Goal: Task Accomplishment & Management: Use online tool/utility

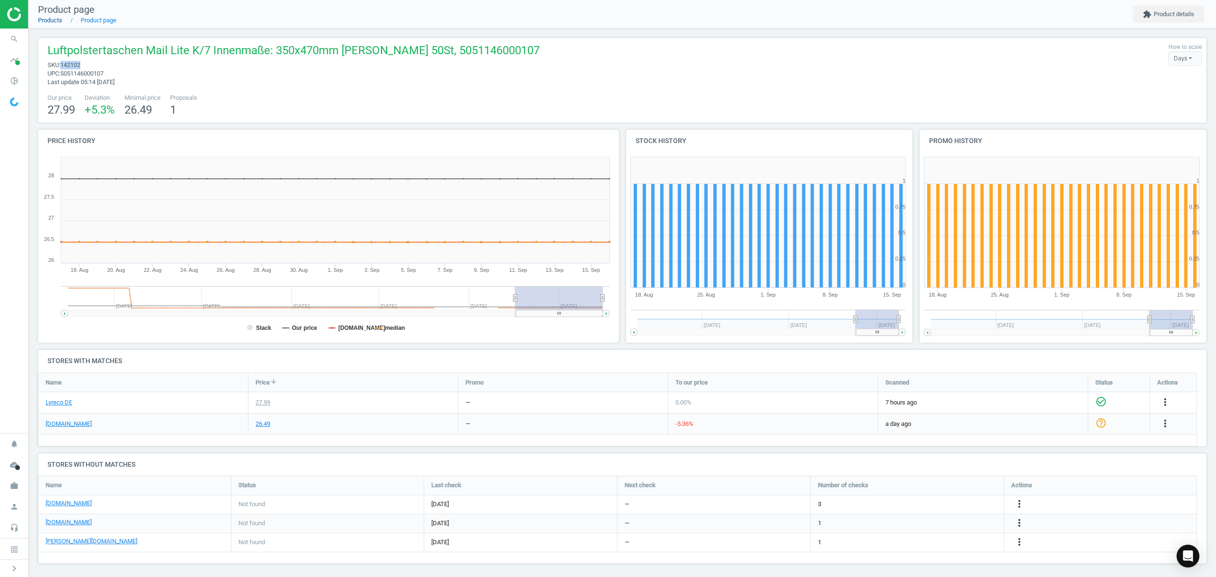
click at [50, 19] on link "Products" at bounding box center [50, 20] width 24 height 7
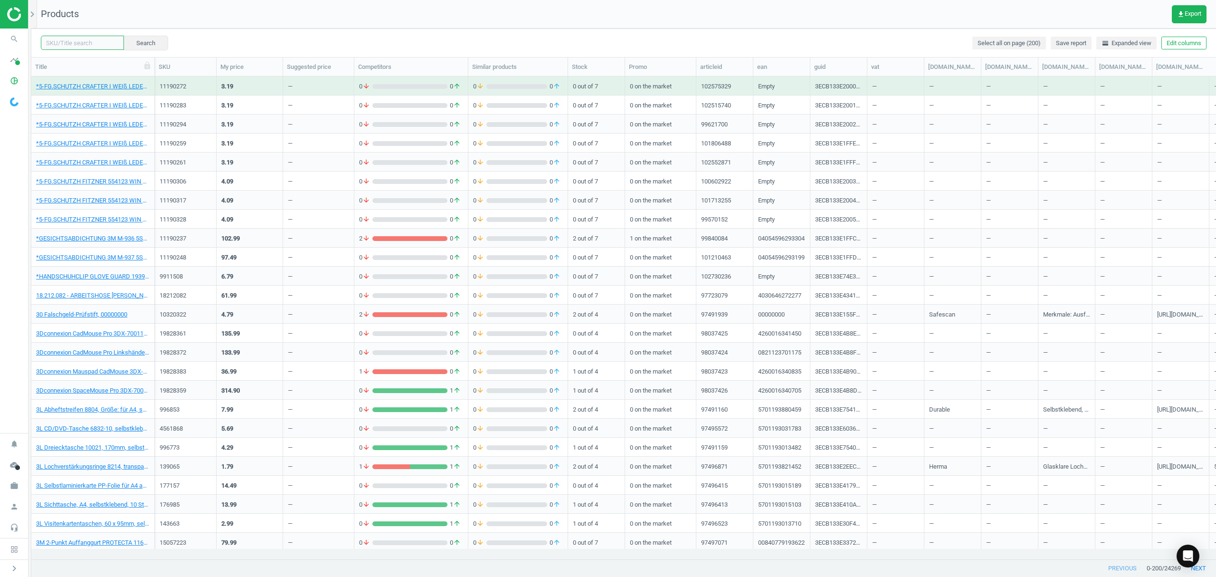
click at [85, 43] on input "text" at bounding box center [82, 43] width 83 height 14
paste input "3772303"
type input "3772303"
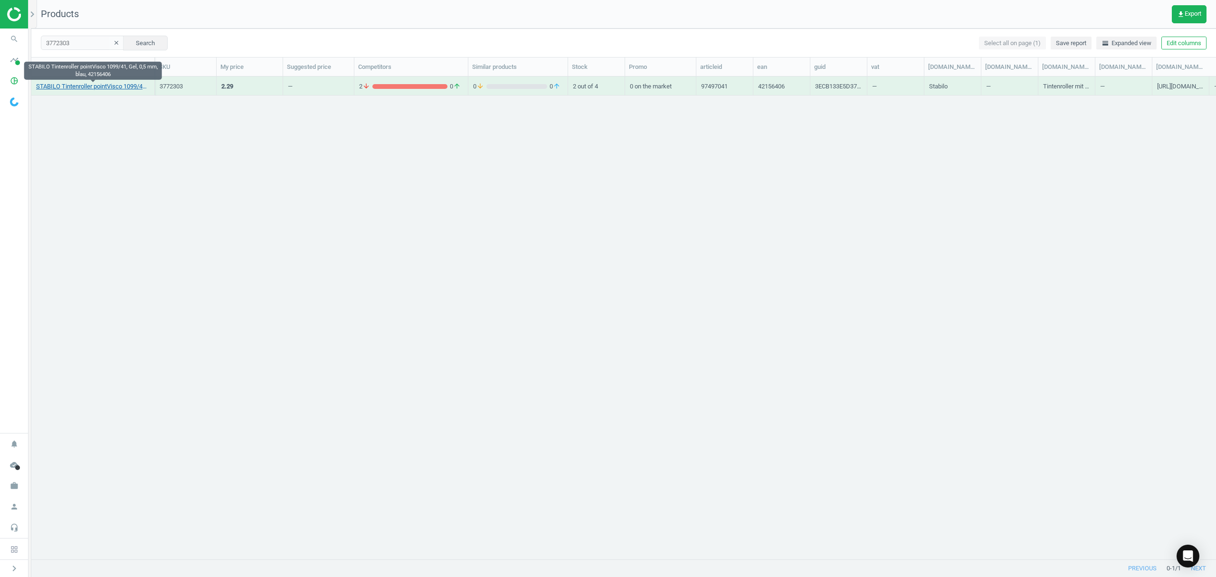
click at [91, 83] on link "STABILO Tintenroller pointVisco 1099/41, Gel, 0,5 mm, blau, 42156406" at bounding box center [93, 86] width 114 height 9
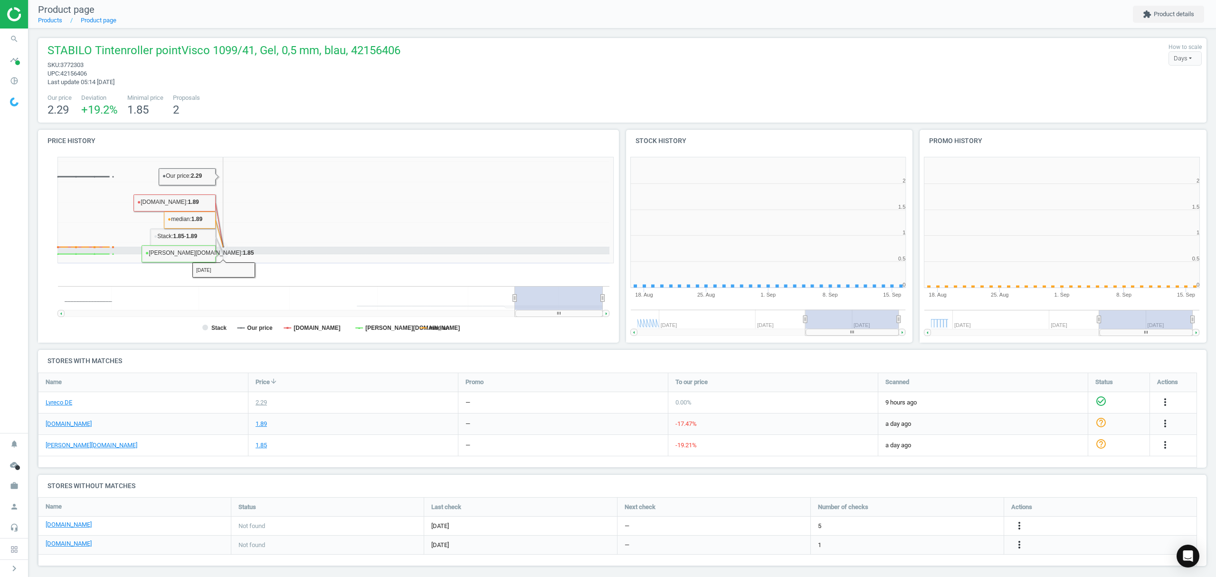
scroll to position [4, 5]
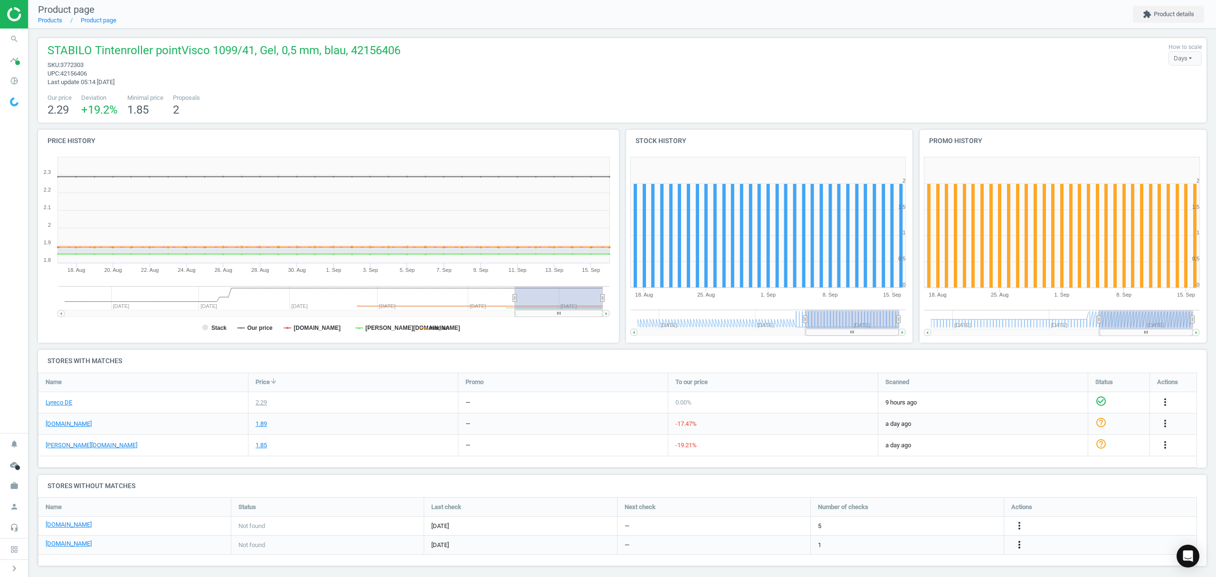
click at [1021, 545] on icon "more_vert" at bounding box center [1019, 544] width 11 height 11
click at [925, 545] on link "Edit URL/product option" at bounding box center [945, 545] width 130 height 15
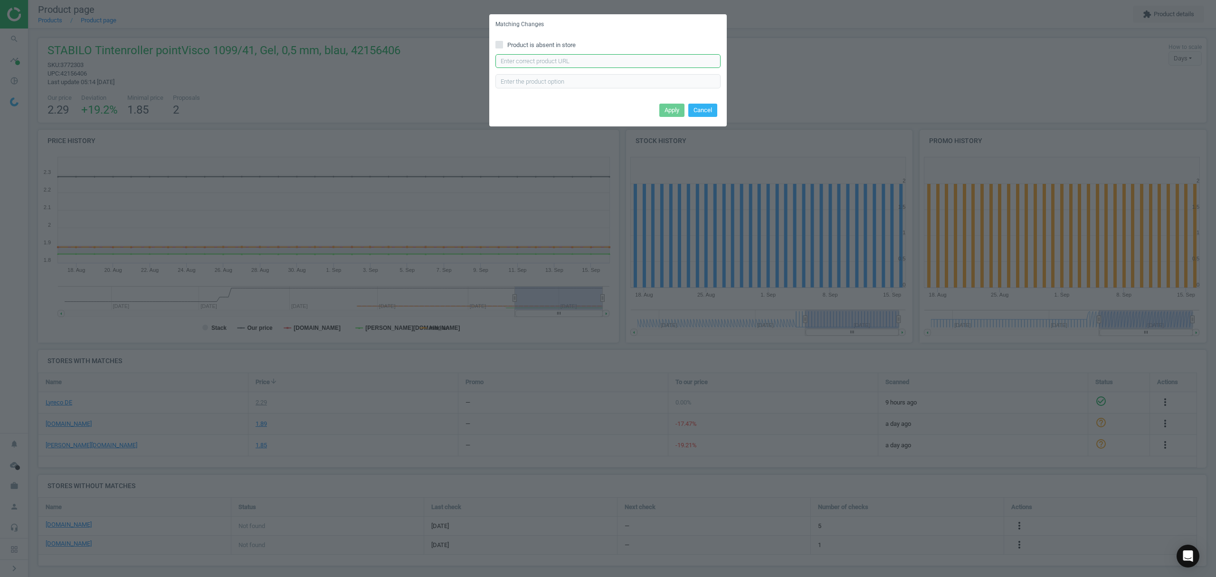
click at [559, 61] on input "text" at bounding box center [608, 61] width 225 height 14
paste input "[URL][DOMAIN_NAME]"
type input "[URL][DOMAIN_NAME]"
click at [666, 108] on button "Apply" at bounding box center [671, 110] width 25 height 13
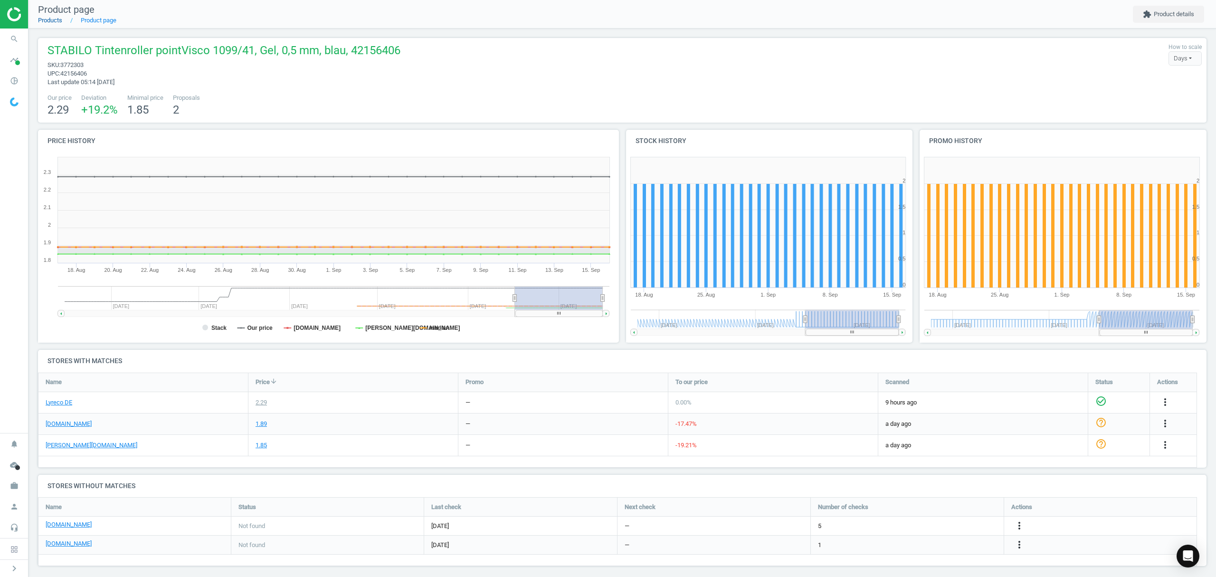
click at [50, 21] on link "Products" at bounding box center [50, 20] width 24 height 7
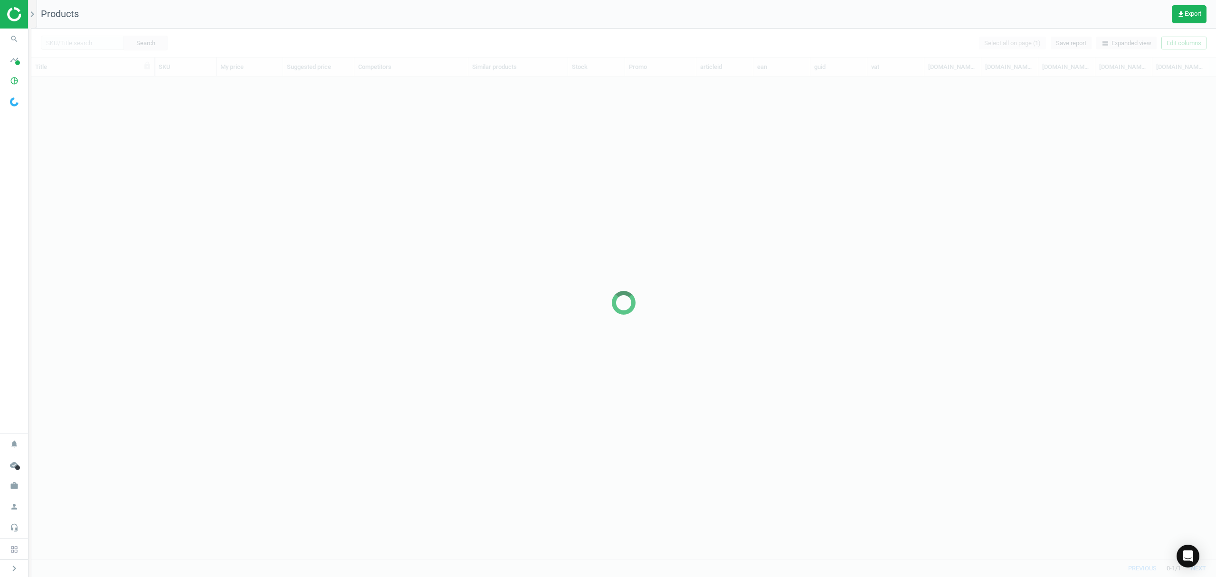
scroll to position [463, 1175]
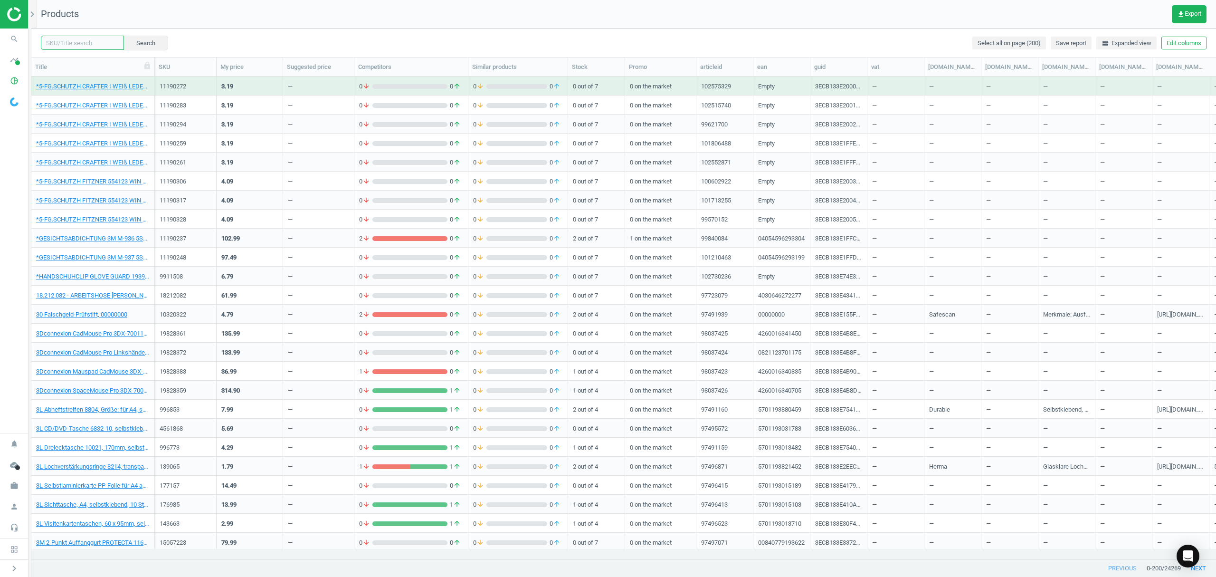
click at [99, 46] on input "text" at bounding box center [82, 43] width 83 height 14
paste input "3922437"
type input "3922437"
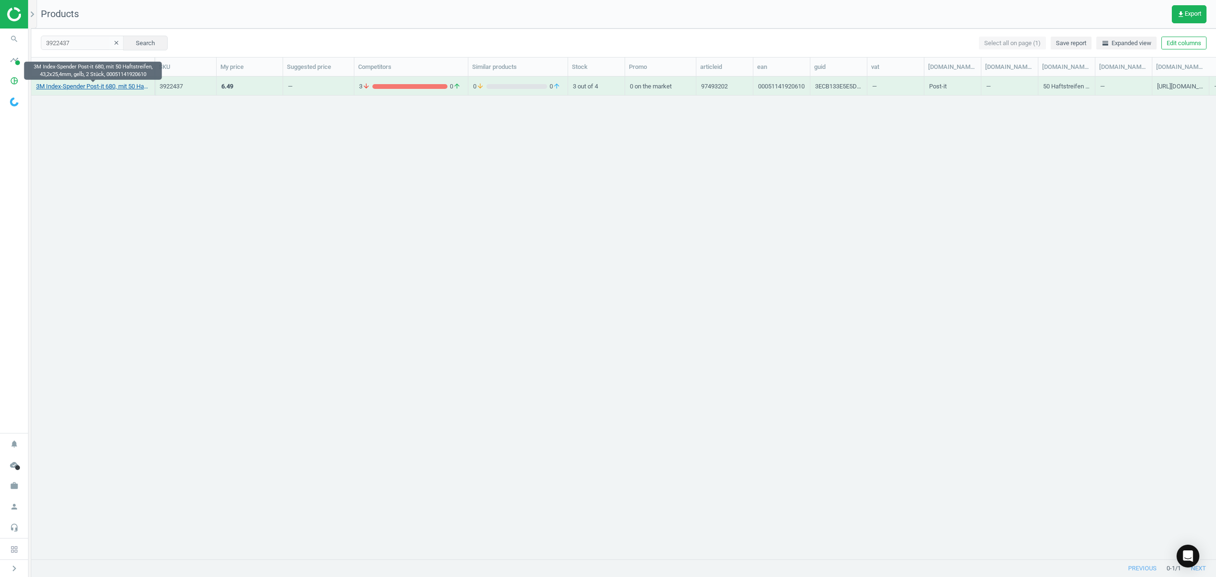
click at [102, 88] on link "3M Index-Spender Post-it 680, mit 50 Haftstreifen, 43,2x25,4mm, gelb, 2 Stück, …" at bounding box center [93, 86] width 114 height 9
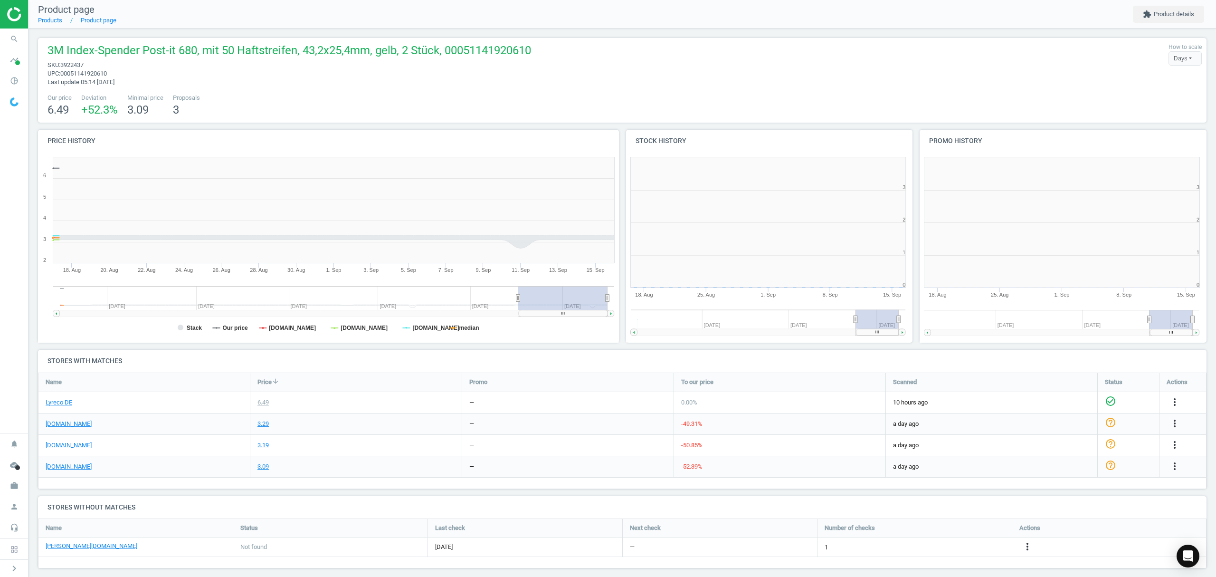
scroll to position [4, 5]
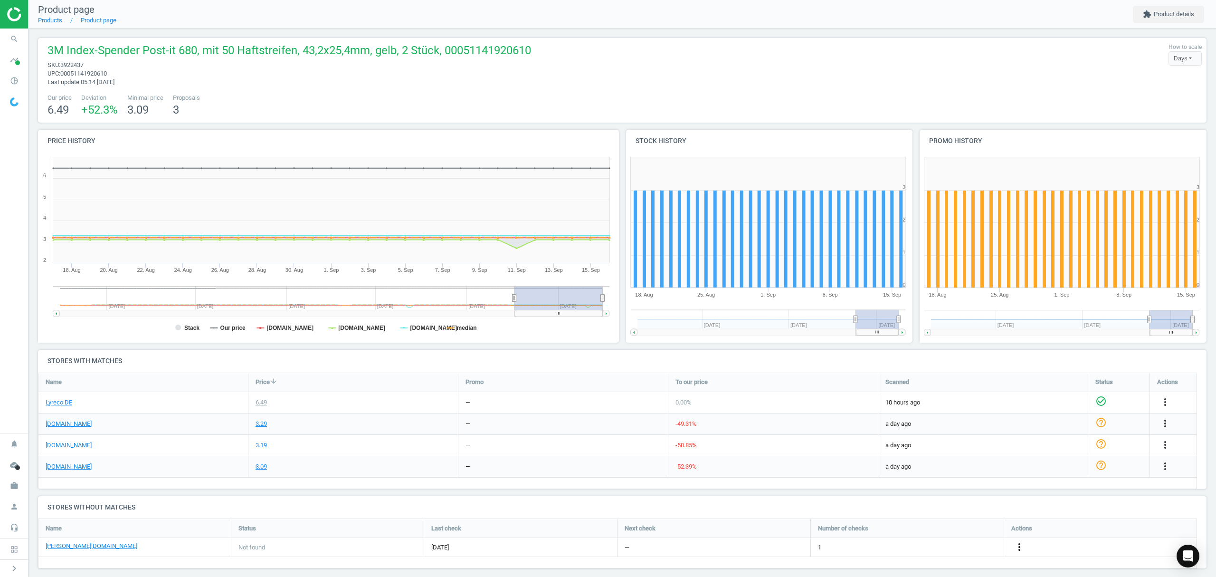
click at [1019, 544] on icon "more_vert" at bounding box center [1019, 546] width 11 height 11
click at [926, 547] on link "Edit URL/product option" at bounding box center [945, 547] width 130 height 15
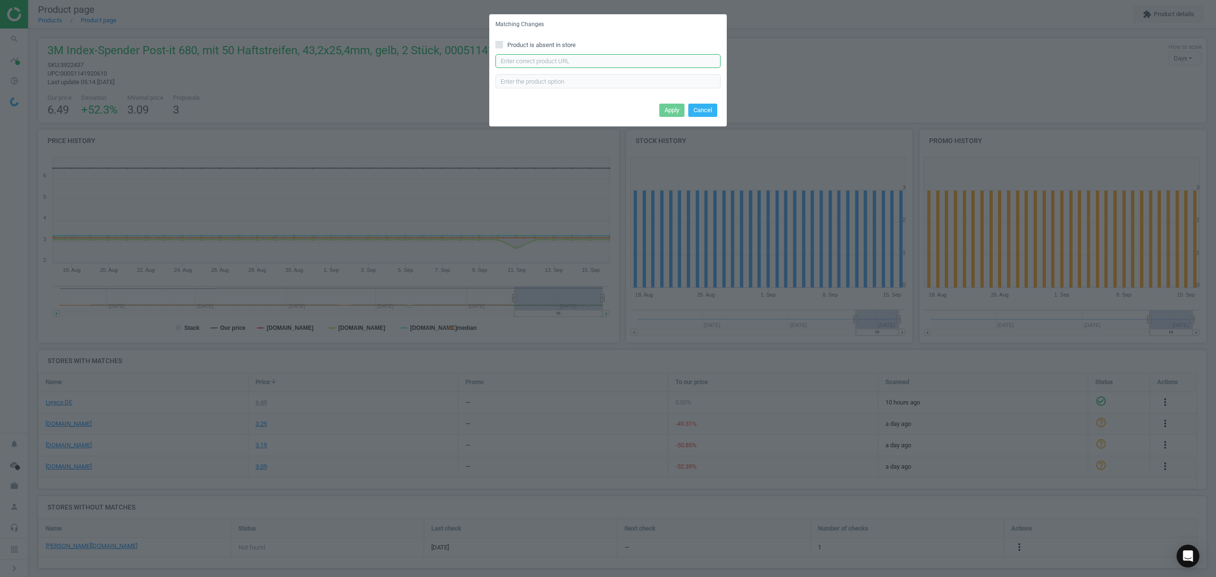
click at [605, 65] on input "text" at bounding box center [608, 61] width 225 height 14
paste input "[URL][DOMAIN_NAME][PERSON_NAME]"
type input "[URL][DOMAIN_NAME][PERSON_NAME]"
click at [548, 86] on input "text" at bounding box center [608, 81] width 225 height 14
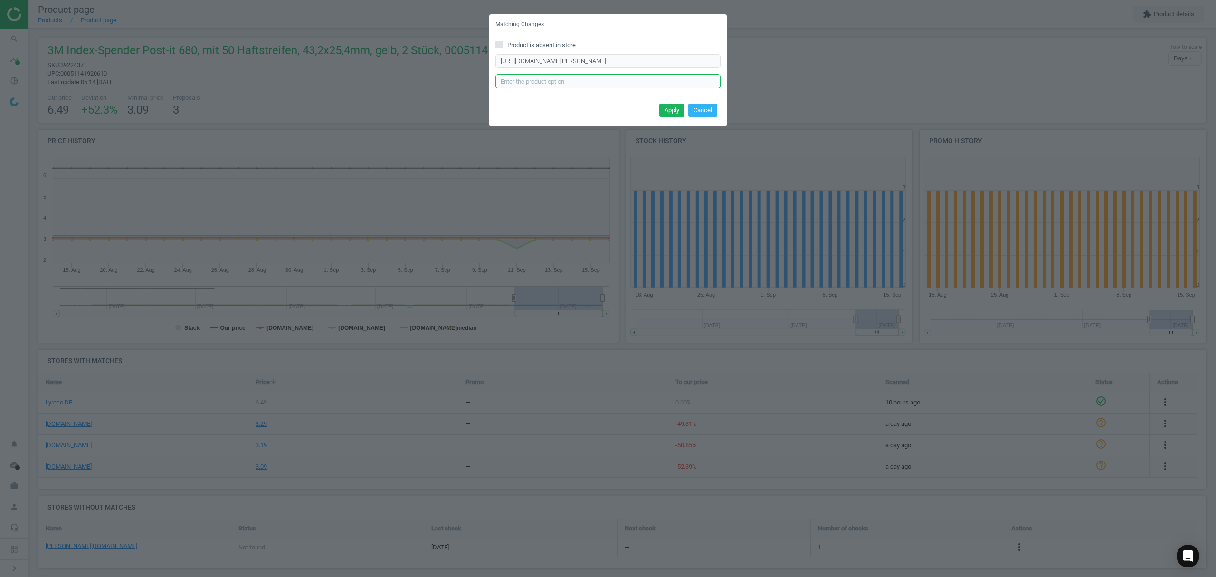
scroll to position [0, 0]
type input "GB"
click at [670, 111] on button "Apply" at bounding box center [671, 110] width 25 height 13
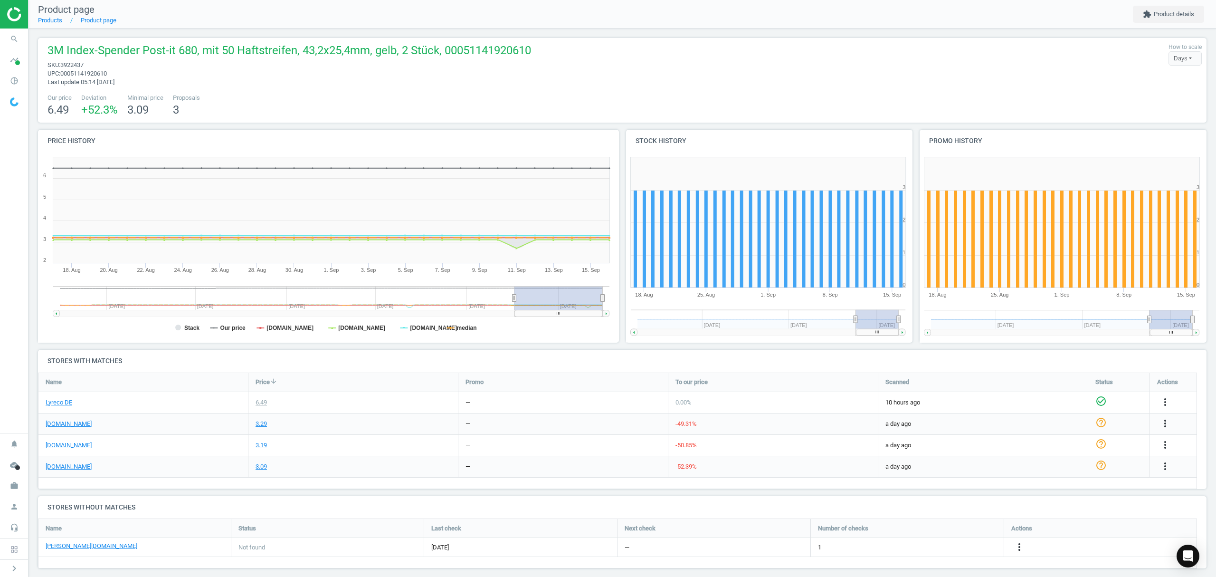
click at [78, 65] on span "3922437" at bounding box center [71, 64] width 23 height 7
click at [79, 63] on span "3922437" at bounding box center [71, 64] width 23 height 7
click at [73, 63] on span "3922437" at bounding box center [71, 64] width 23 height 7
copy span "3922437"
